Goal: Task Accomplishment & Management: Manage account settings

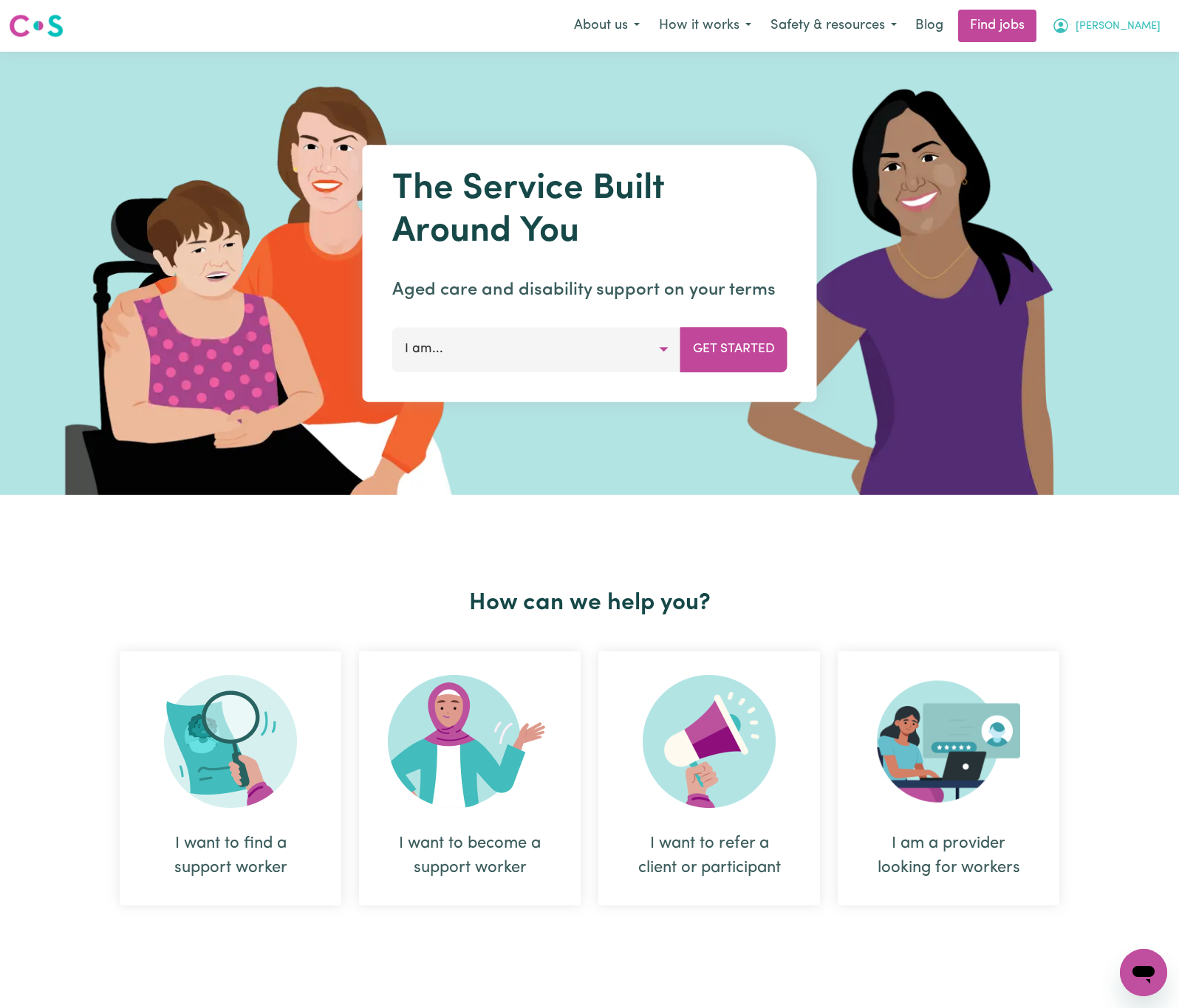
click at [1137, 19] on span "[PERSON_NAME]" at bounding box center [1118, 26] width 85 height 16
click at [1102, 109] on link "Logout" at bounding box center [1111, 113] width 117 height 28
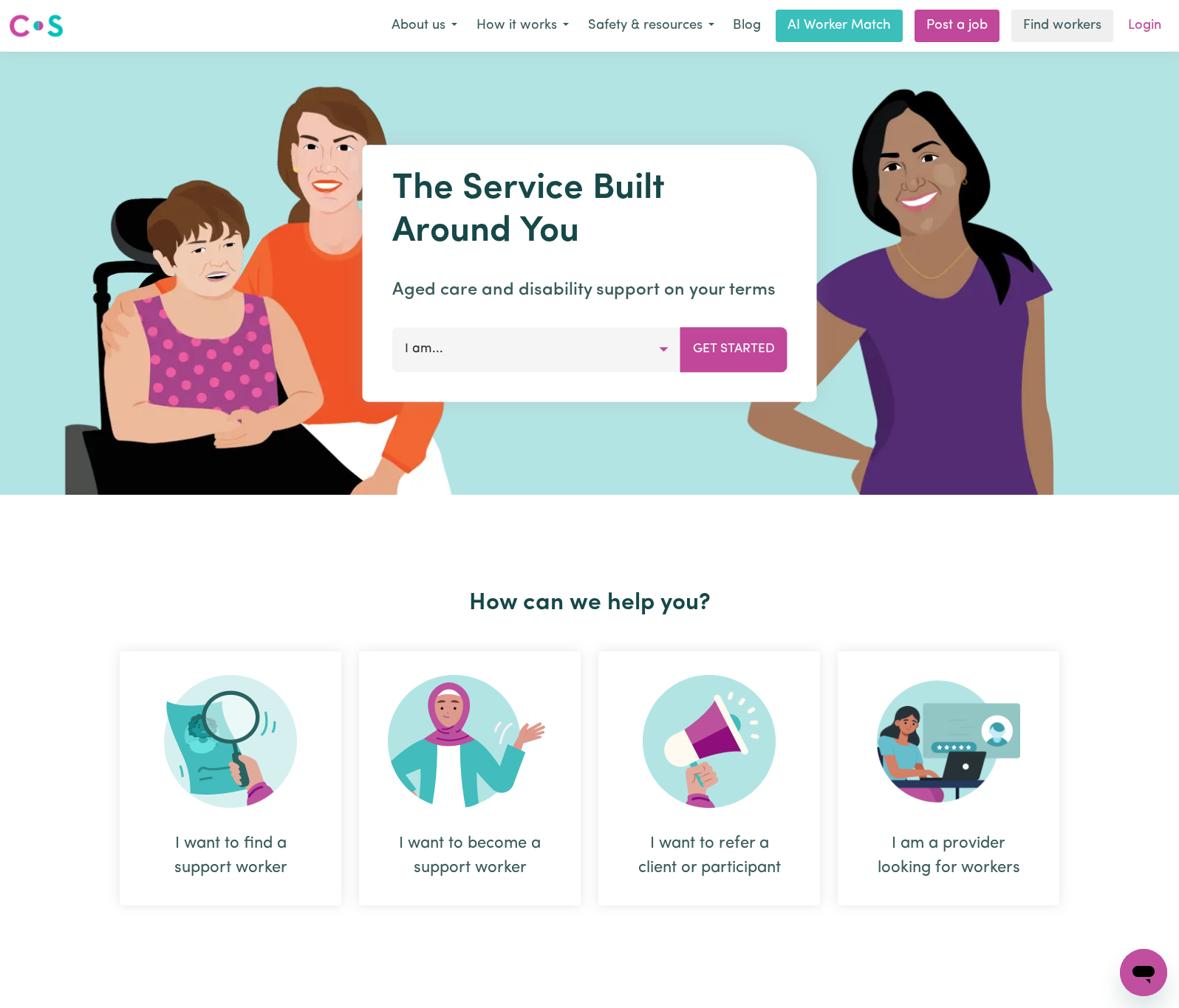
click at [1147, 23] on link "Login" at bounding box center [1145, 25] width 51 height 32
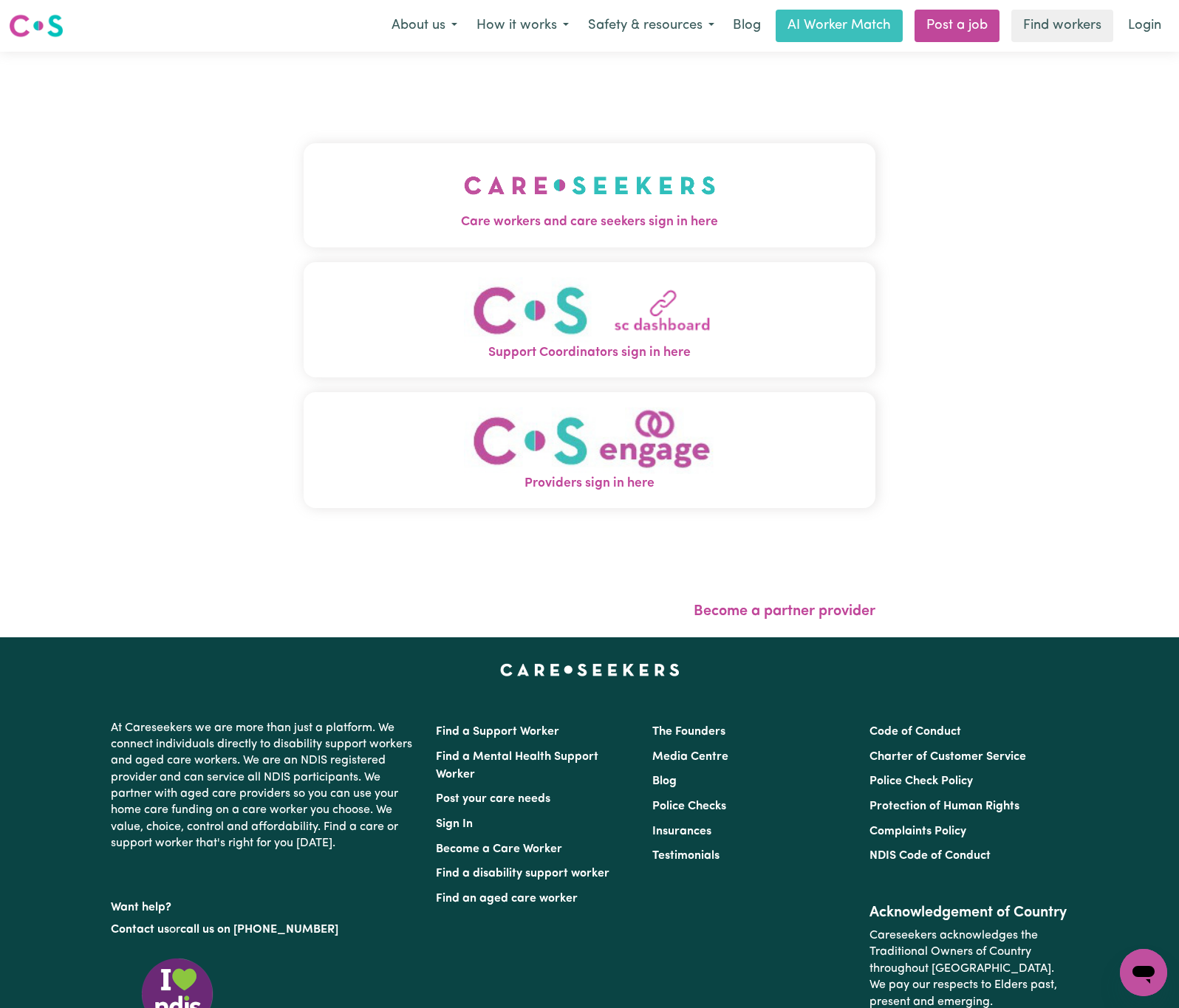
drag, startPoint x: 535, startPoint y: 187, endPoint x: 542, endPoint y: 191, distance: 8.1
click at [535, 187] on img "Care workers and care seekers sign in here" at bounding box center [590, 185] width 252 height 54
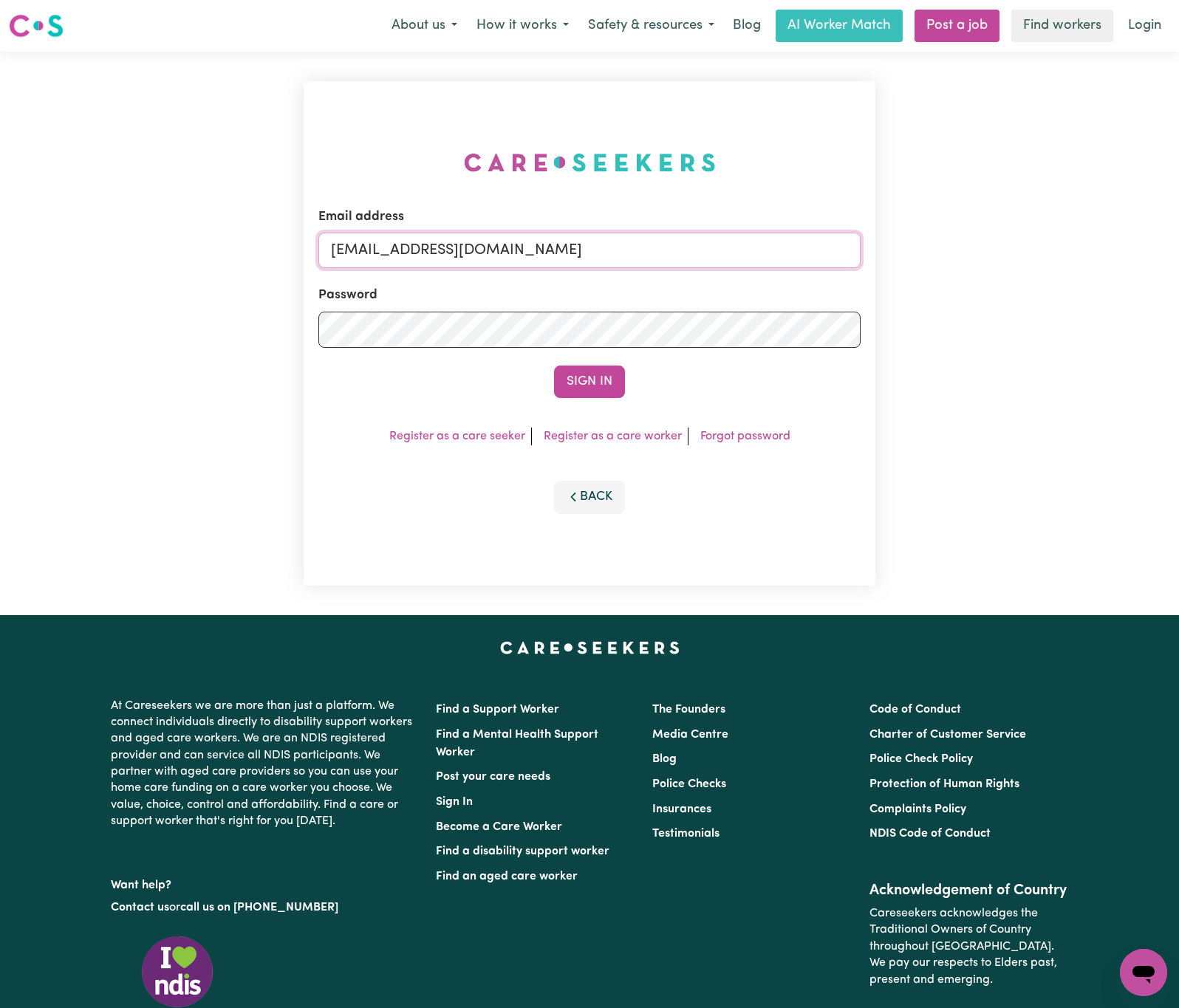
drag, startPoint x: 410, startPoint y: 242, endPoint x: 1188, endPoint y: 246, distance: 778.0
click at [1178, 246] on html "Menu About us How it works Safety & resources Blog AI Worker Match Post a job F…" at bounding box center [589, 601] width 1179 height 1202
paste input "MachanAmariSP"
type input "[EMAIL_ADDRESS][DOMAIN_NAME]"
click at [554, 366] on button "Sign In" at bounding box center [590, 382] width 71 height 32
